Goal: Check status: Check status

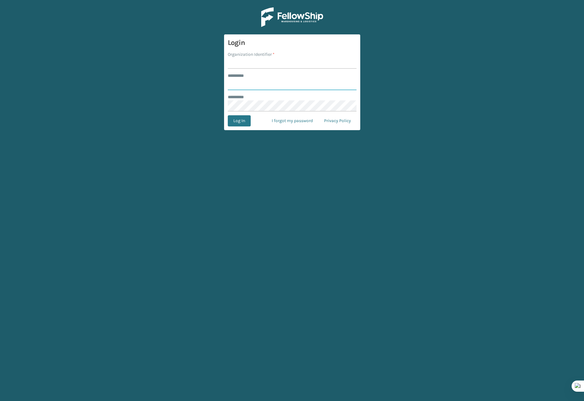
type input "*******"
click at [252, 61] on input "Organization Identifier *" at bounding box center [292, 63] width 129 height 11
type input "Brightech"
click at [231, 123] on button "Log In" at bounding box center [239, 120] width 23 height 11
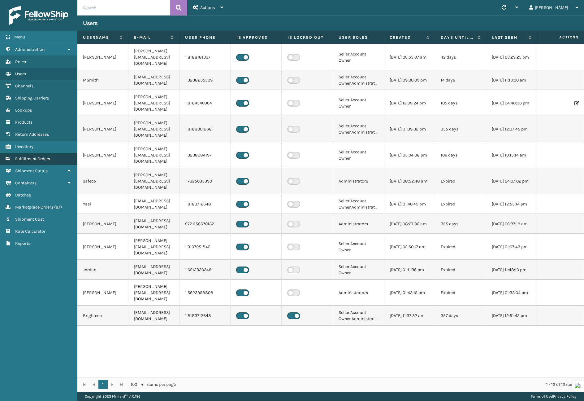
click at [44, 157] on span "Fulfillment Orders" at bounding box center [32, 158] width 35 height 5
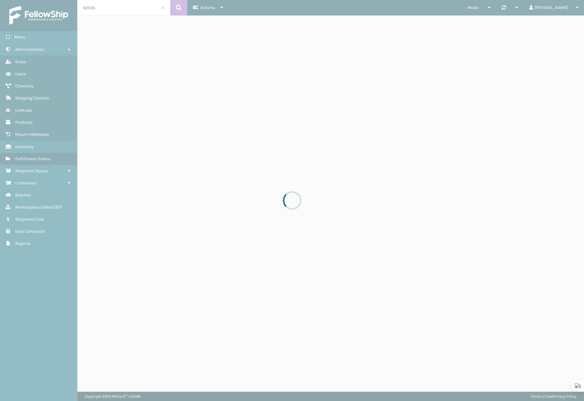
click at [113, 6] on div at bounding box center [292, 200] width 584 height 401
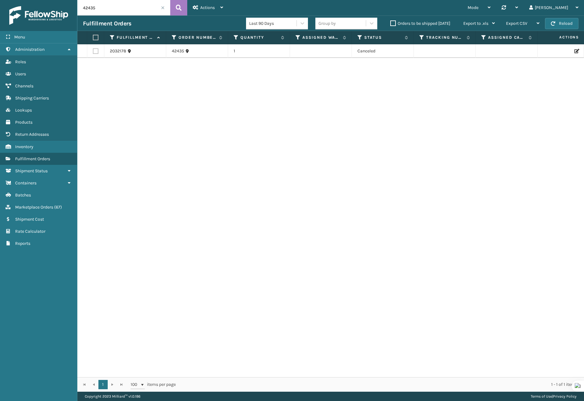
click at [110, 7] on input "42435" at bounding box center [123, 7] width 93 height 15
click at [110, 8] on input "42435" at bounding box center [123, 7] width 93 height 15
paste input "273665810"
type input "273665810"
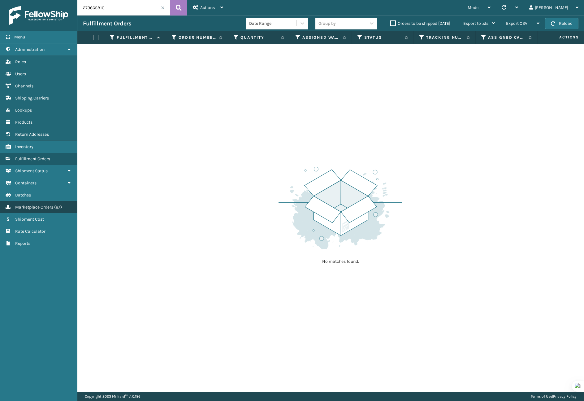
click at [38, 205] on span "Marketplace Orders" at bounding box center [34, 206] width 38 height 5
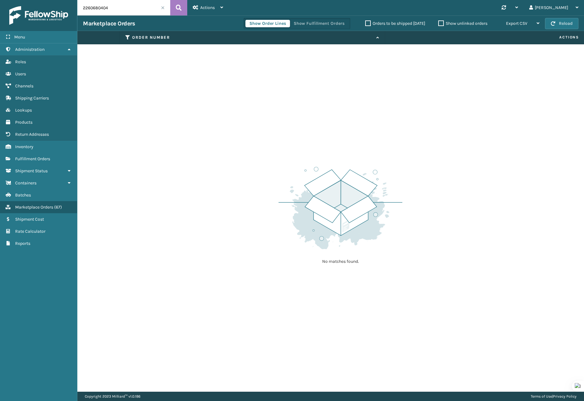
click at [106, 5] on input "2260680404" at bounding box center [123, 7] width 93 height 15
paste input "73665810"
type input "273665810"
click at [23, 157] on span "Fulfillment Orders" at bounding box center [32, 158] width 35 height 5
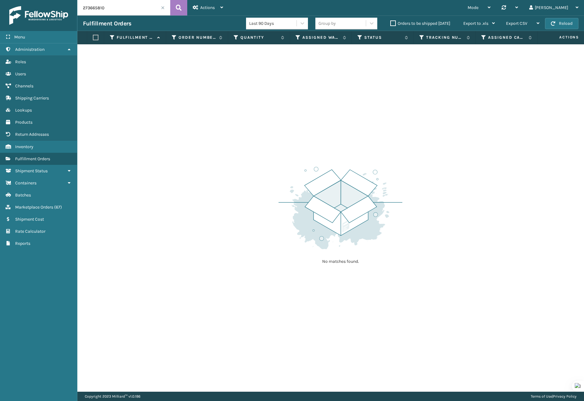
click at [107, 14] on input "273665810" at bounding box center [123, 7] width 93 height 15
paste input "CS60605262"
type input "CS606052620"
click at [38, 204] on span "Marketplace Orders" at bounding box center [34, 206] width 38 height 5
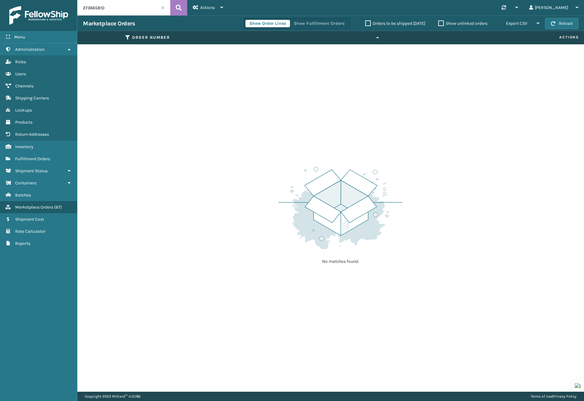
click at [99, 4] on input "273665810" at bounding box center [123, 7] width 93 height 15
paste input "CS60605262"
click at [114, 11] on input "CS606052620" at bounding box center [123, 7] width 93 height 15
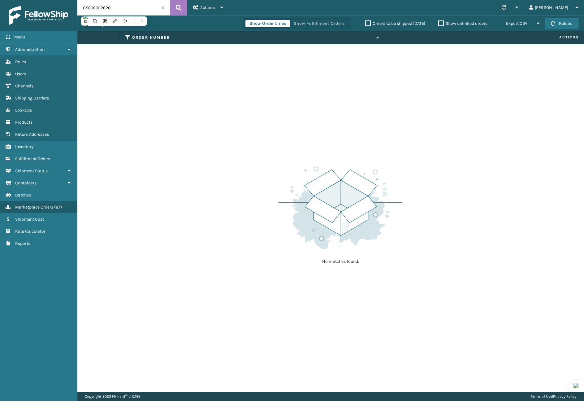
paste input "43673"
click at [146, 10] on input "CS606043673" at bounding box center [123, 7] width 93 height 15
paste input "231"
type input "CS606043231"
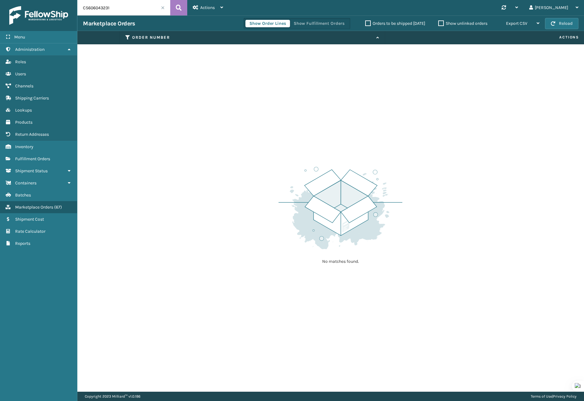
click at [132, 4] on input "CS606043231" at bounding box center [123, 7] width 93 height 15
click at [28, 156] on span "Fulfillment Orders" at bounding box center [32, 158] width 35 height 5
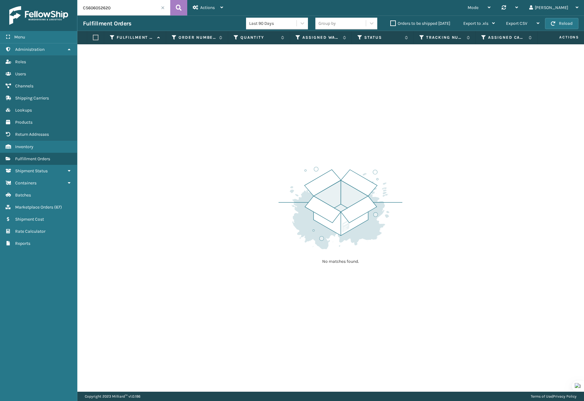
click at [119, 11] on input "CS606052620" at bounding box center [123, 7] width 93 height 15
paste input "43231"
type input "CS606043231"
